Goal: Information Seeking & Learning: Learn about a topic

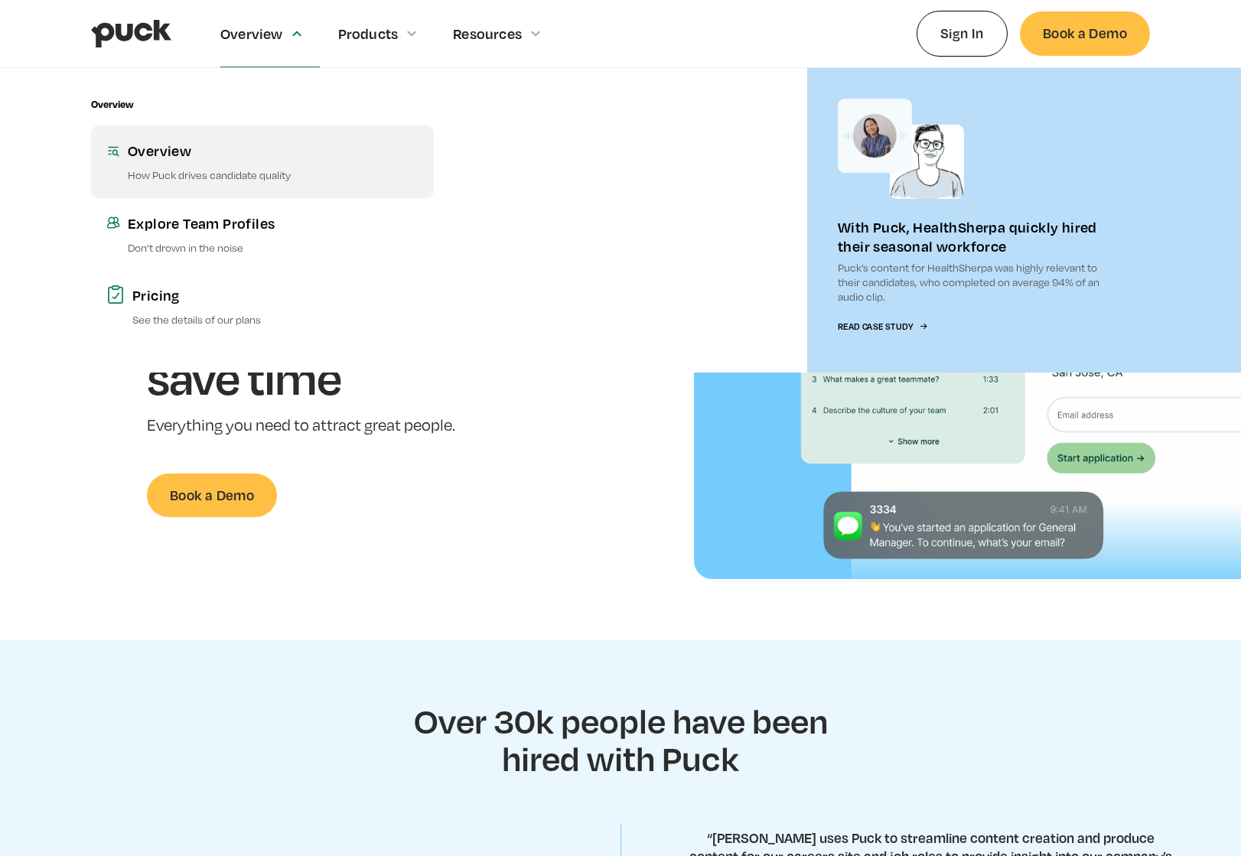
click at [209, 180] on p "How Puck drives candidate quality" at bounding box center [273, 175] width 291 height 15
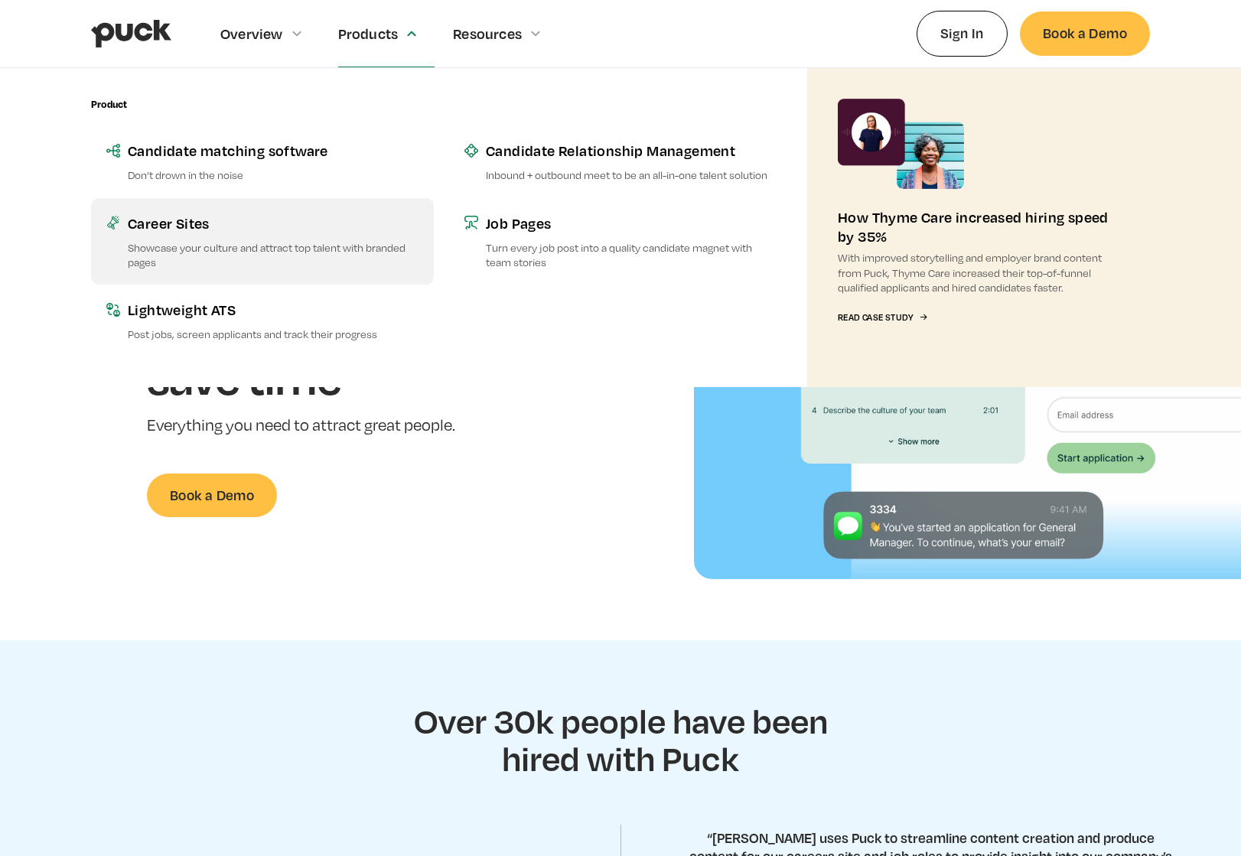
click at [175, 228] on div "Career Sites" at bounding box center [273, 222] width 291 height 19
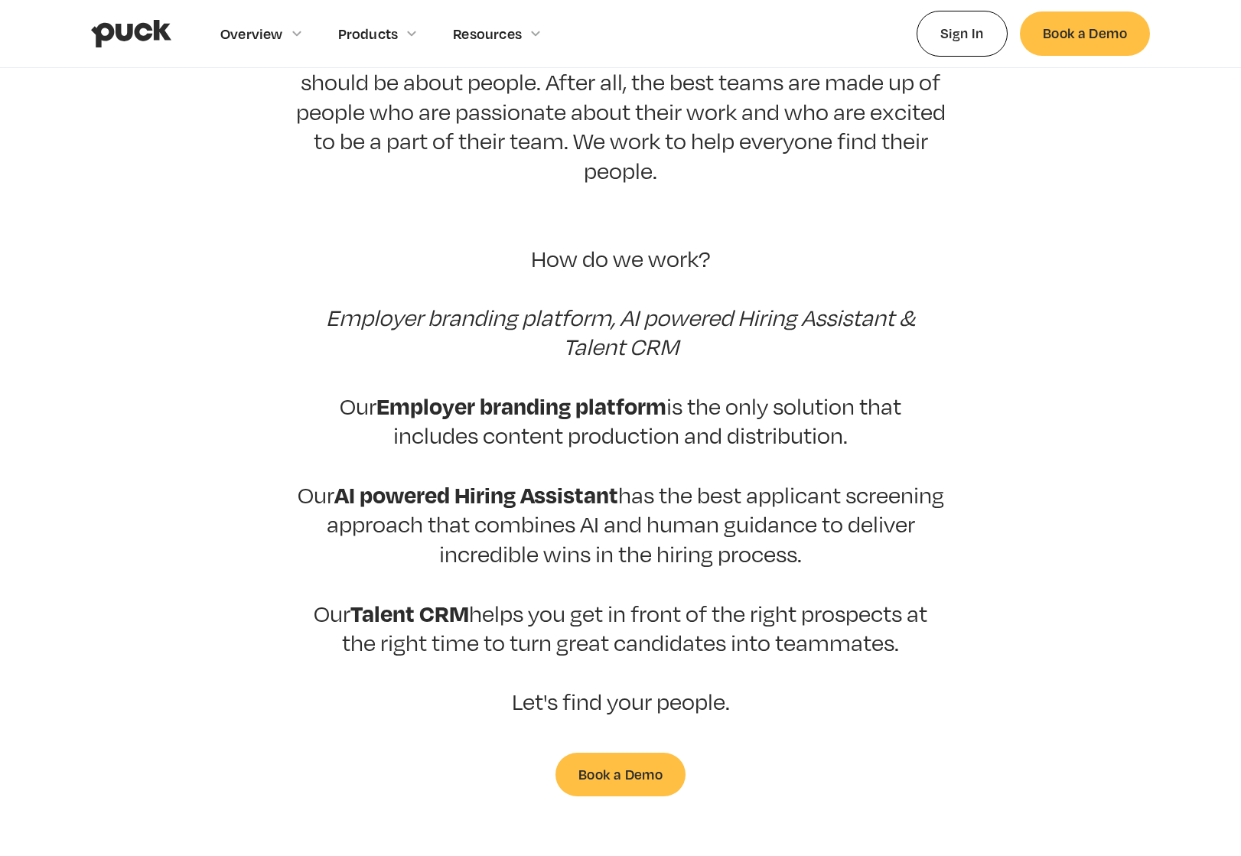
scroll to position [880, 0]
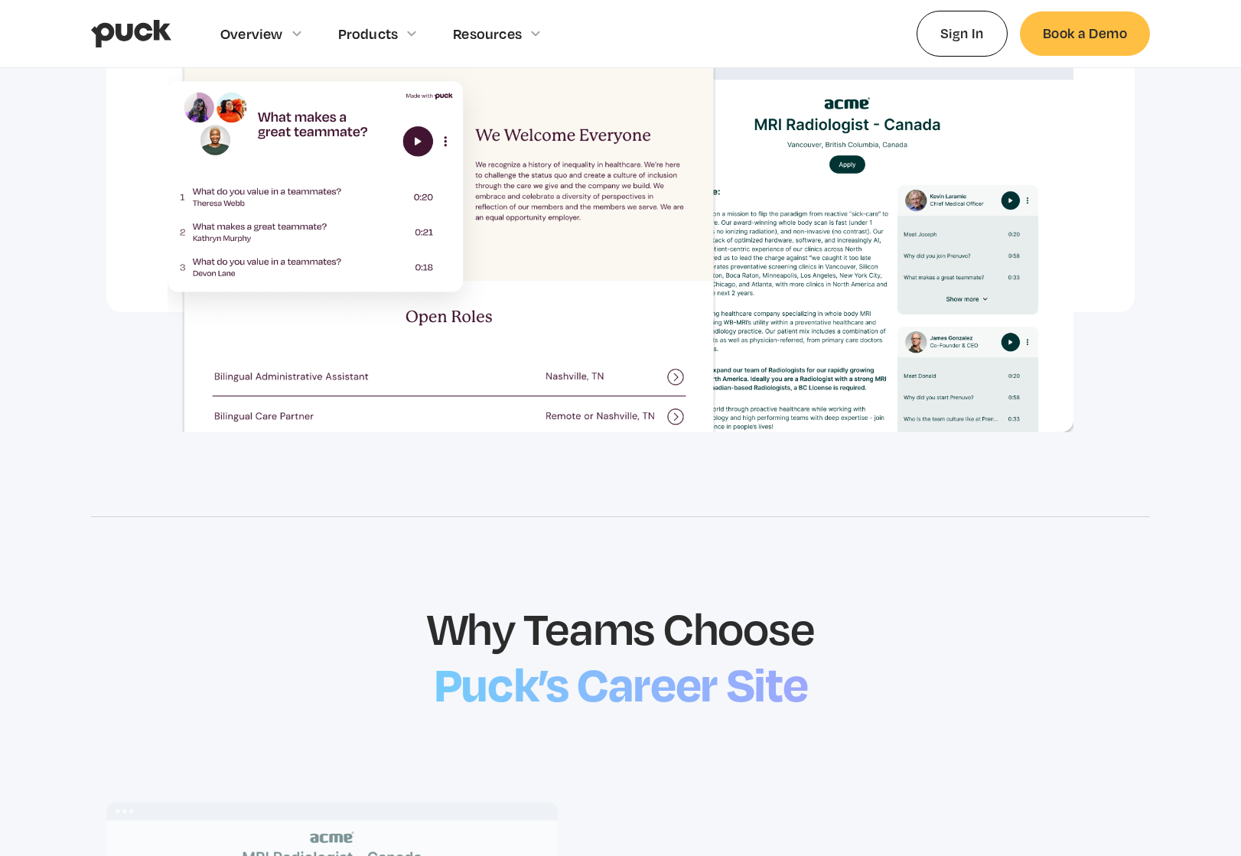
scroll to position [1204, 0]
